Goal: Find specific page/section: Find specific page/section

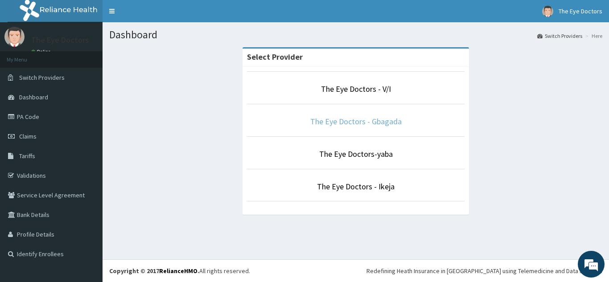
click at [341, 122] on link "The Eye Doctors - Gbagada" at bounding box center [355, 121] width 91 height 10
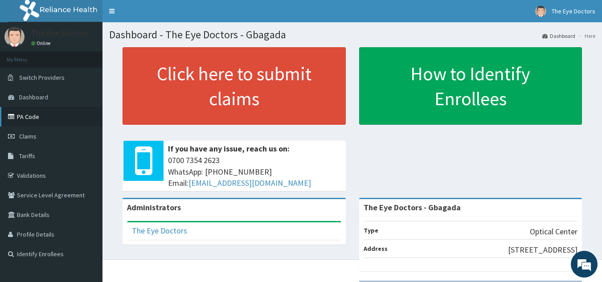
click at [42, 111] on link "PA Code" at bounding box center [51, 117] width 102 height 20
